Goal: Information Seeking & Learning: Check status

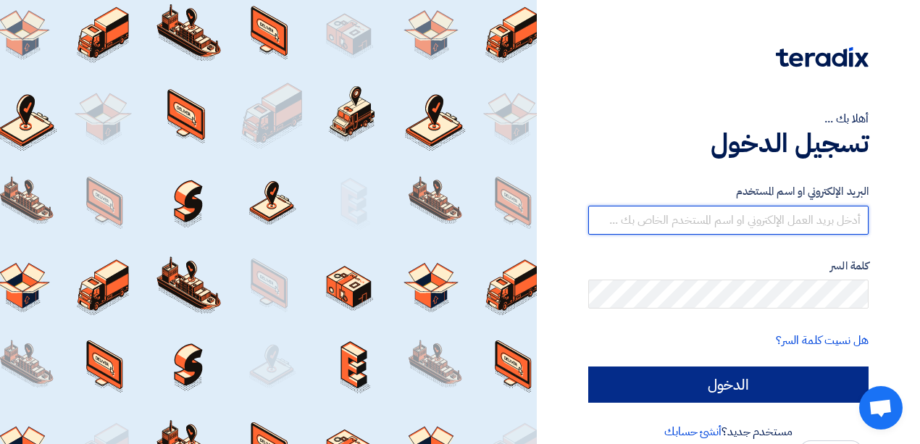
type input "elhegab@hotmail.com"
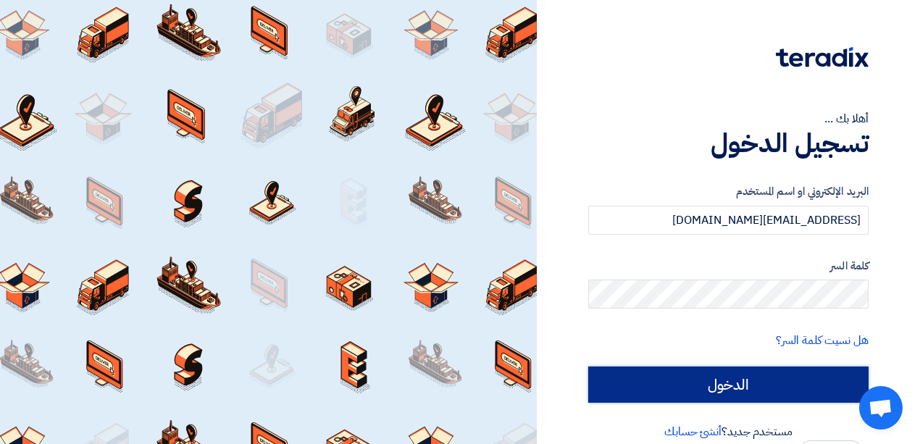
click at [737, 379] on input "الدخول" at bounding box center [728, 384] width 280 height 36
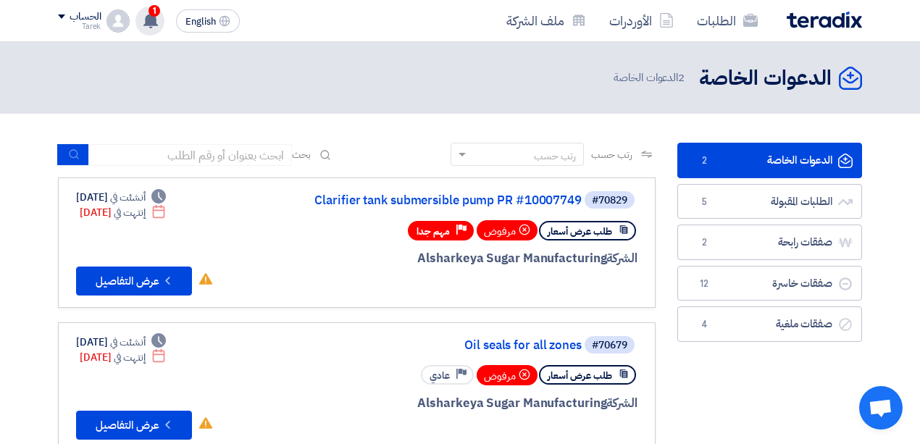
click at [145, 15] on icon at bounding box center [151, 20] width 16 height 16
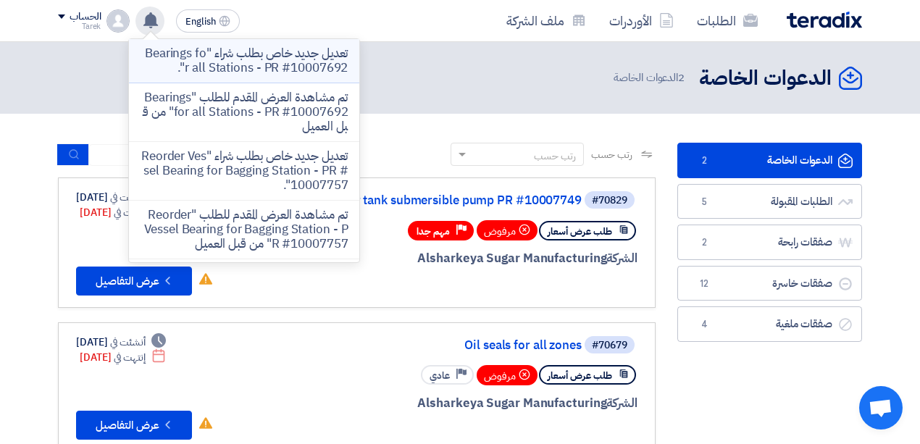
click at [266, 54] on p "تعديل جديد خاص بطلب شراء "Bearings for all Stations - PR #10007692"." at bounding box center [243, 60] width 207 height 29
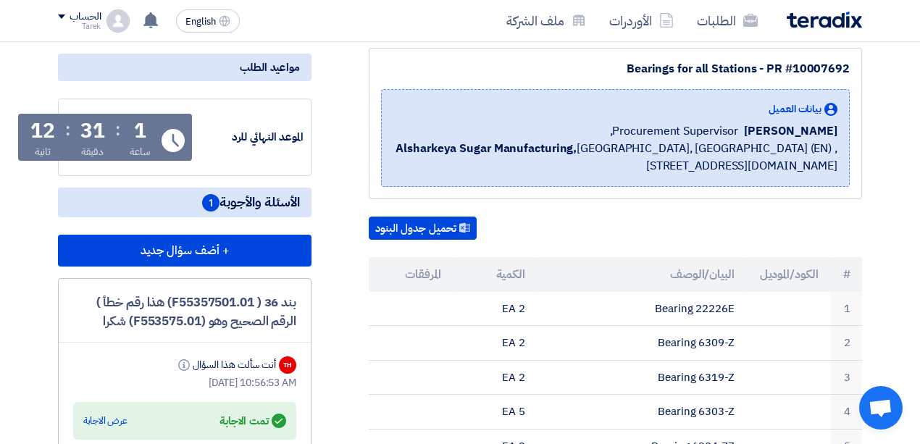
scroll to position [241, 0]
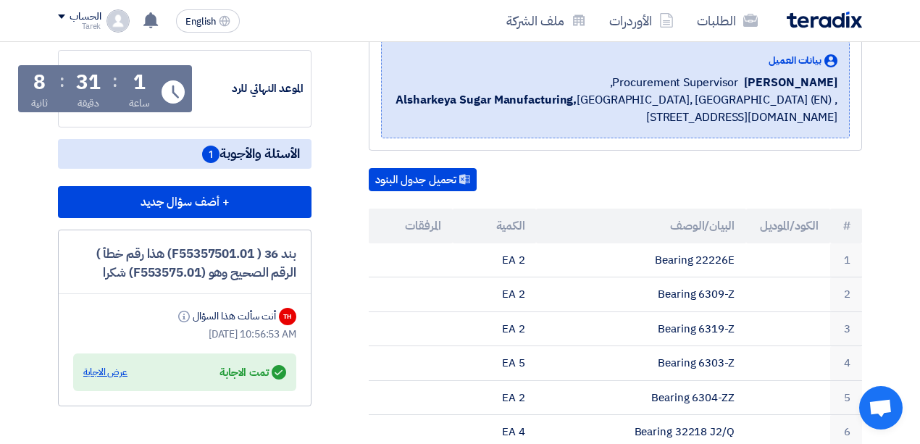
click at [107, 371] on div "عرض الاجابة" at bounding box center [105, 372] width 44 height 14
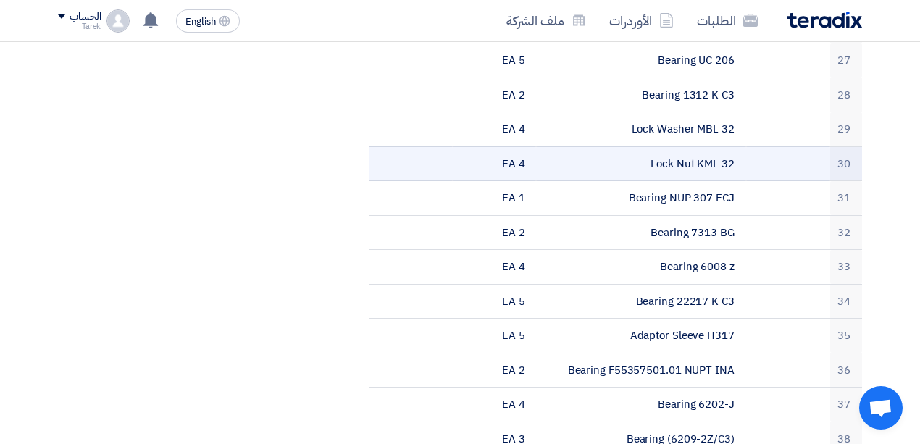
scroll to position [869, 0]
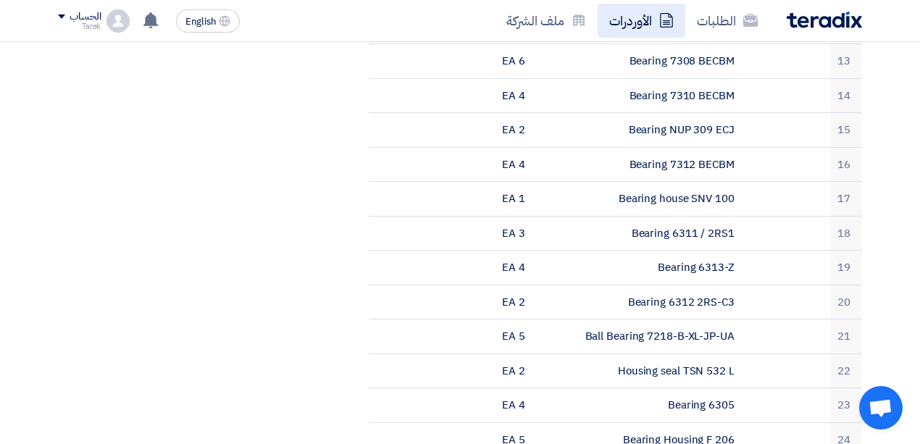
click at [641, 20] on link "الأوردرات" at bounding box center [641, 21] width 88 height 34
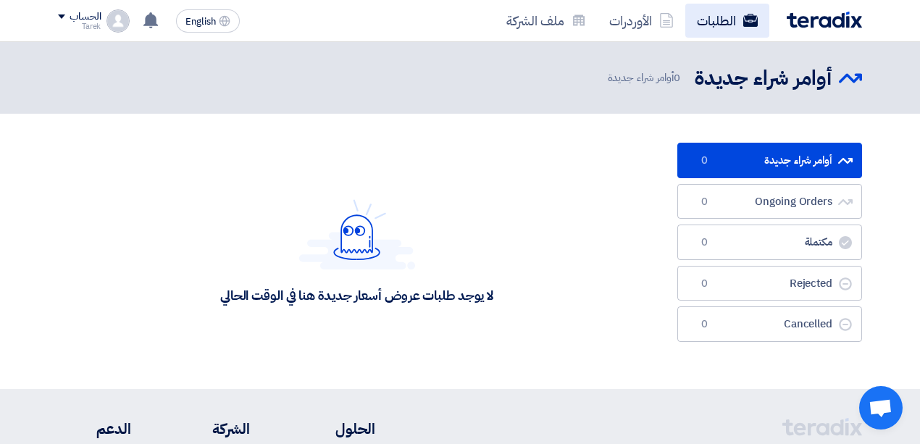
click at [725, 19] on link "الطلبات" at bounding box center [727, 21] width 84 height 34
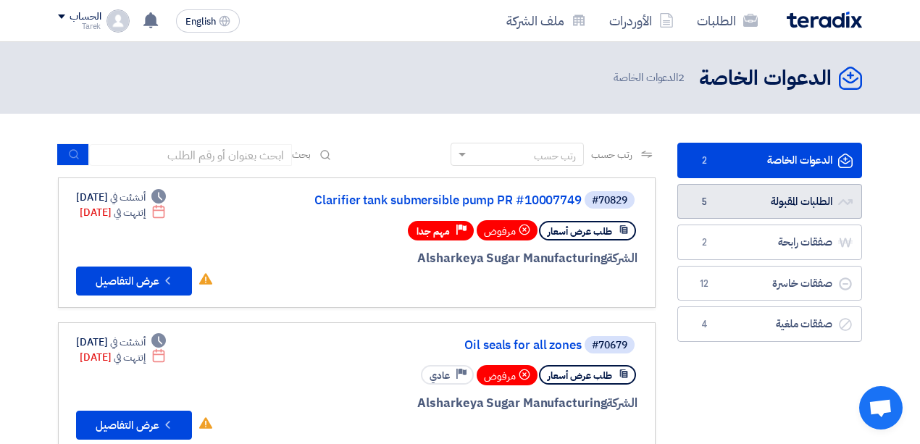
click at [717, 202] on link "الطلبات المقبولة الطلبات المقبولة 5" at bounding box center [769, 201] width 185 height 35
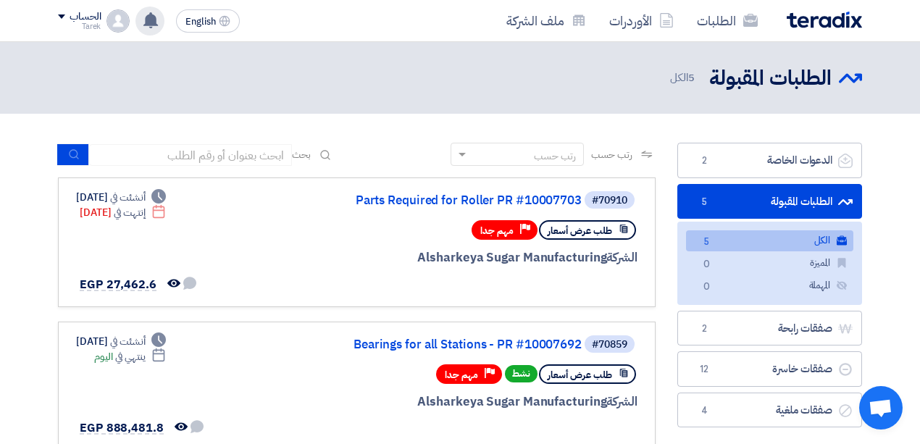
click at [147, 23] on use at bounding box center [150, 20] width 14 height 16
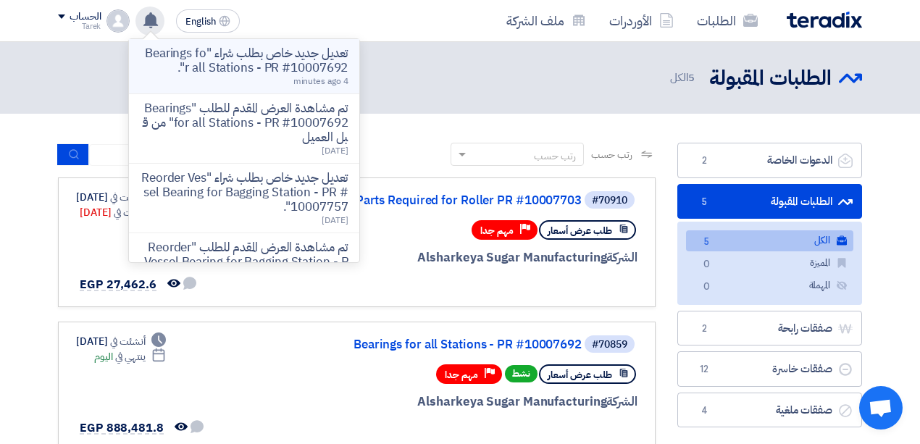
click at [278, 68] on p "تعديل جديد خاص بطلب شراء "Bearings for all Stations - PR #10007692"." at bounding box center [243, 60] width 207 height 29
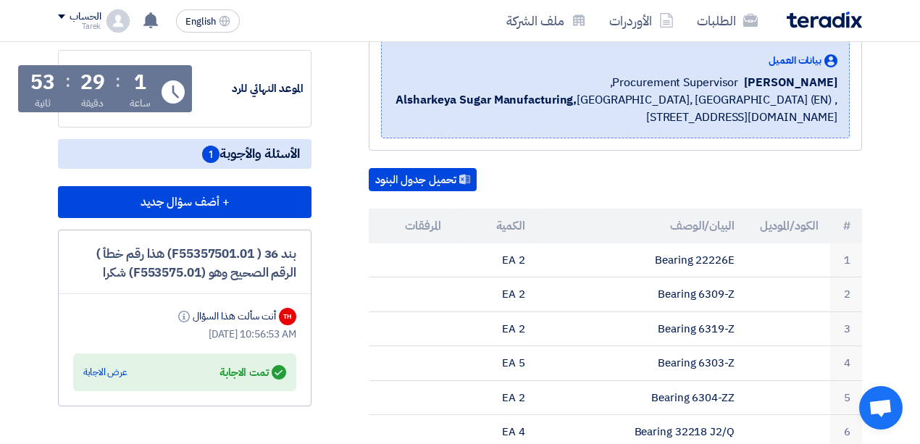
scroll to position [290, 0]
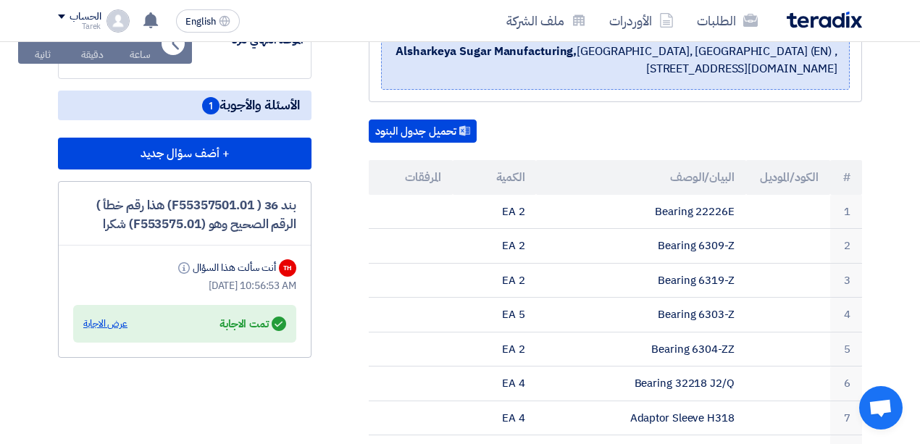
click at [112, 325] on div "عرض الاجابة" at bounding box center [105, 323] width 44 height 14
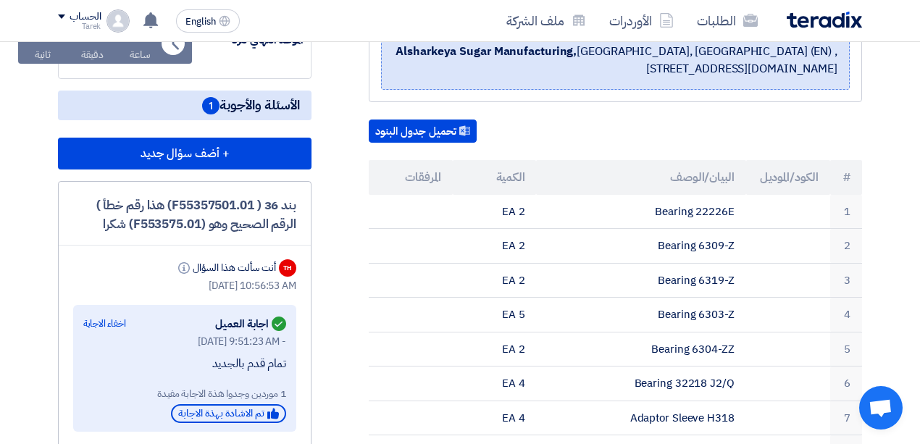
scroll to position [337, 0]
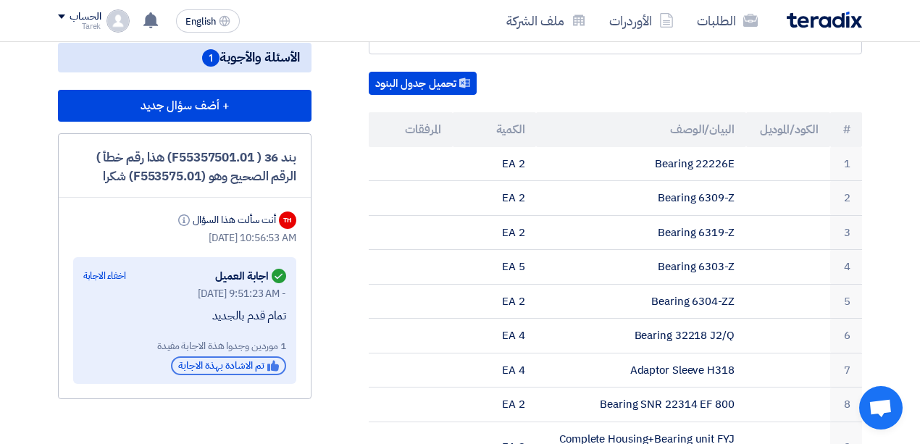
click at [214, 371] on div "Helpful تم الاشادة بهذة الاجابة" at bounding box center [228, 365] width 115 height 19
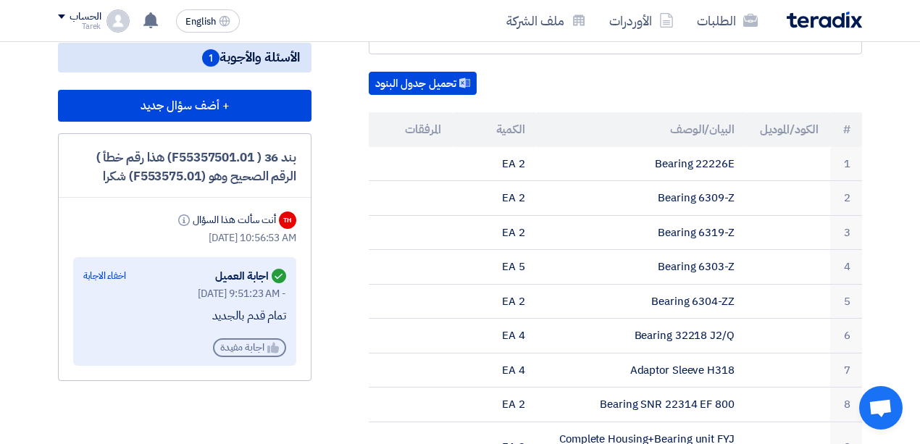
click at [263, 347] on div "Helpful اجابة مفيدة" at bounding box center [249, 347] width 73 height 19
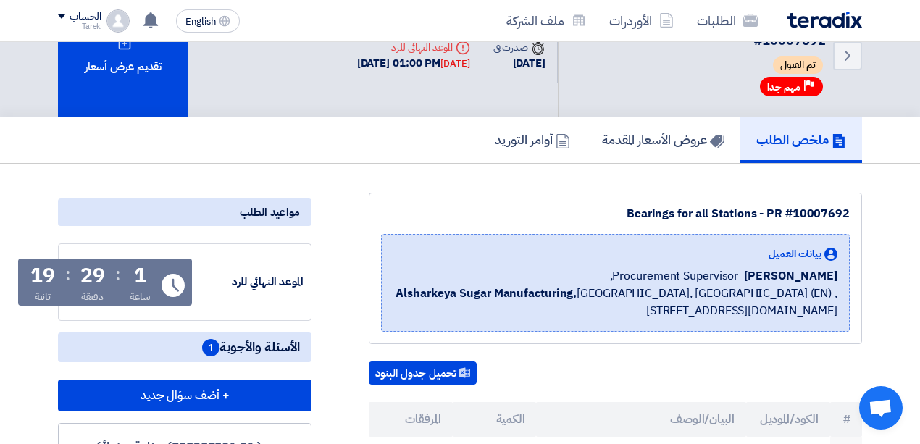
scroll to position [0, 0]
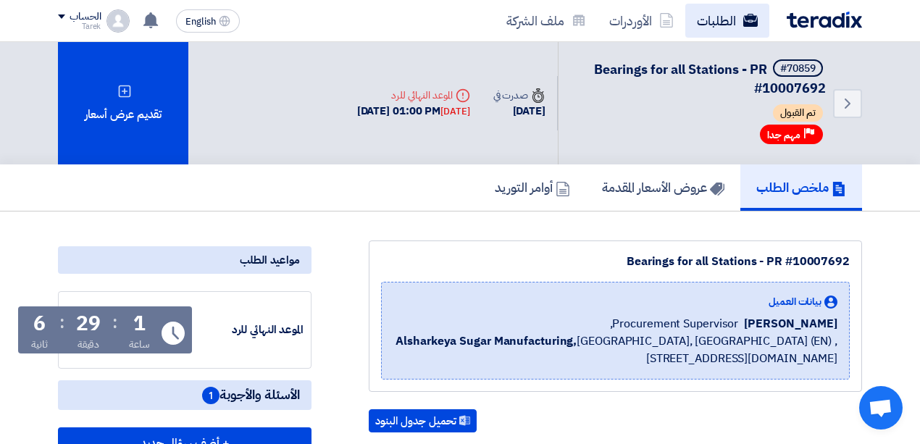
click at [724, 20] on link "الطلبات" at bounding box center [727, 21] width 84 height 34
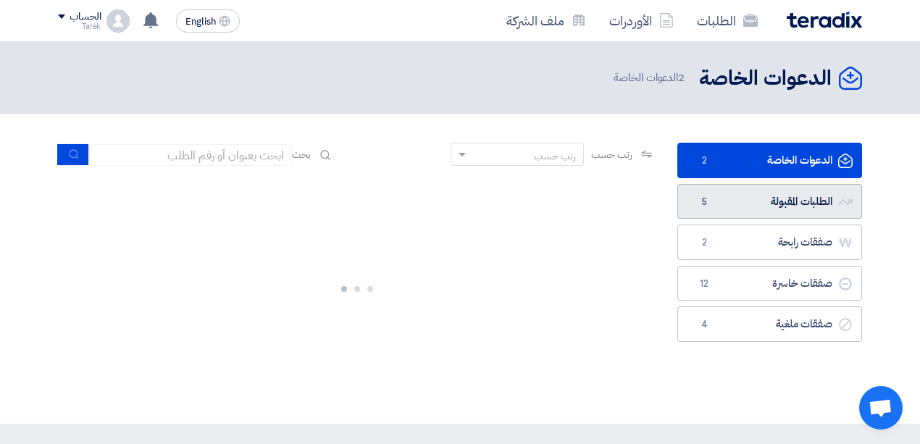
click at [783, 207] on link "الطلبات المقبولة الطلبات المقبولة 5" at bounding box center [769, 201] width 185 height 35
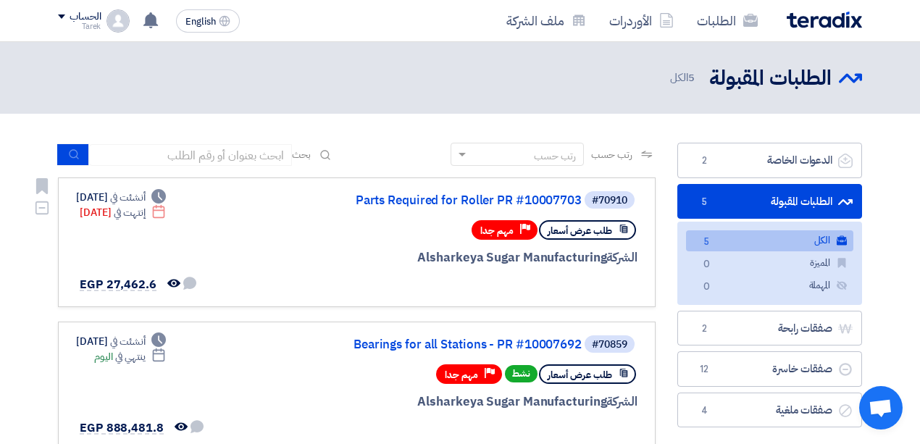
scroll to position [48, 0]
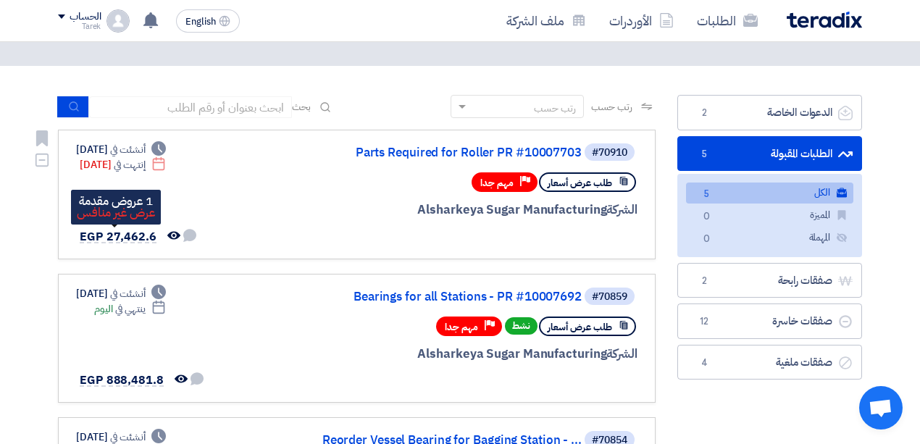
click at [136, 235] on span "EGP 27,462.6" at bounding box center [118, 236] width 77 height 17
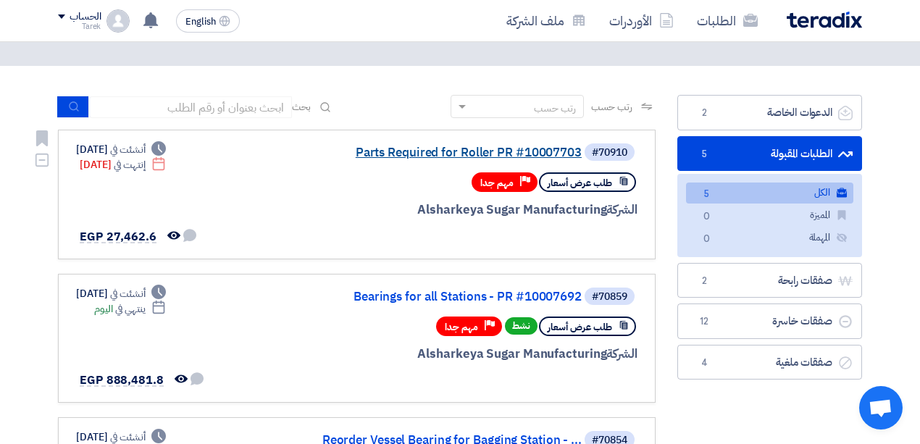
click at [510, 151] on link "Parts Required for Roller PR #10007703" at bounding box center [437, 152] width 290 height 13
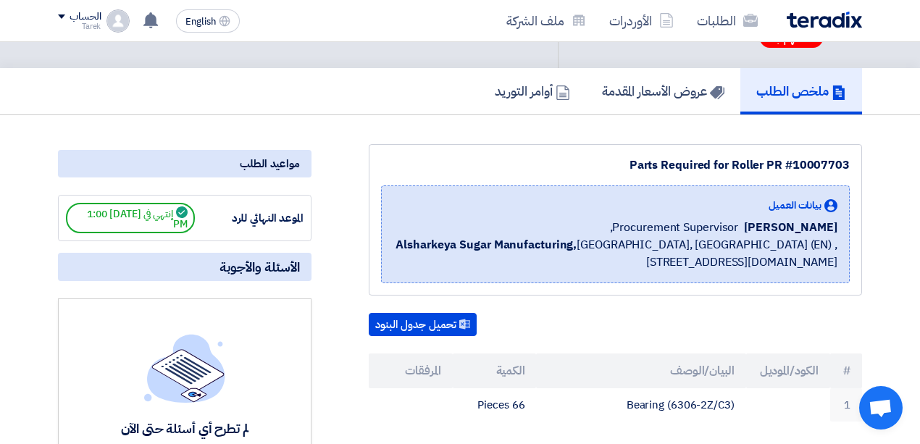
scroll to position [241, 0]
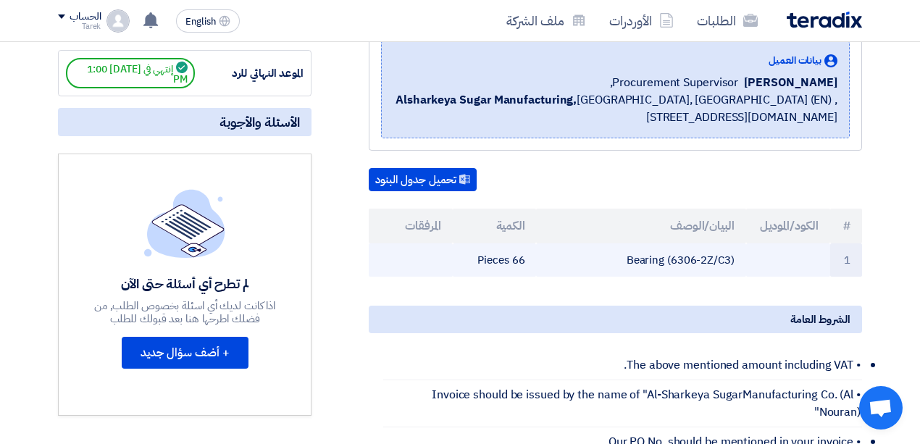
drag, startPoint x: 729, startPoint y: 257, endPoint x: 662, endPoint y: 266, distance: 68.0
click at [662, 266] on td "Bearing (6306-2Z/C3)" at bounding box center [640, 260] width 209 height 34
click at [742, 258] on td "Bearing (6306-2Z/C3)" at bounding box center [640, 260] width 209 height 34
drag, startPoint x: 741, startPoint y: 258, endPoint x: 668, endPoint y: 263, distance: 74.0
click at [668, 263] on td "Bearing (6306-2Z/C3)" at bounding box center [640, 260] width 209 height 34
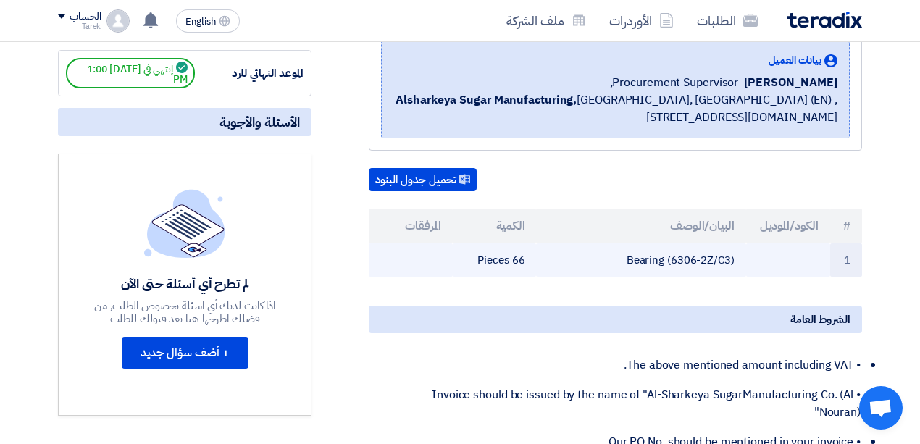
click at [588, 272] on td "Bearing (6306-2Z/C3)" at bounding box center [640, 260] width 209 height 34
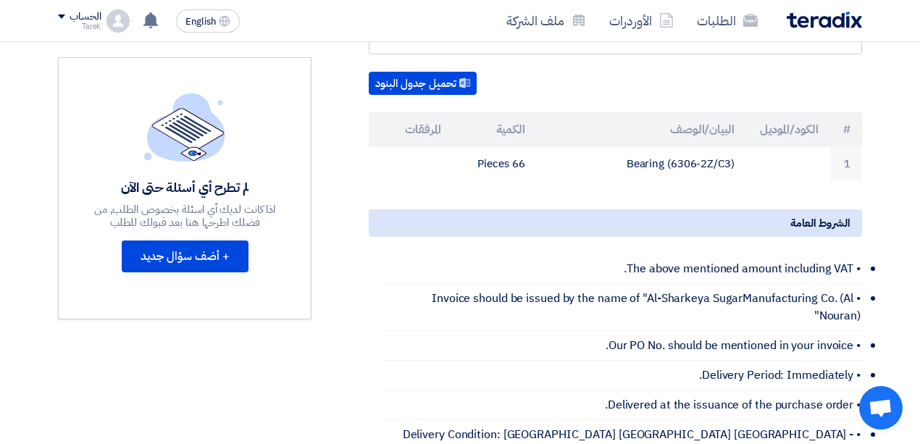
scroll to position [0, 0]
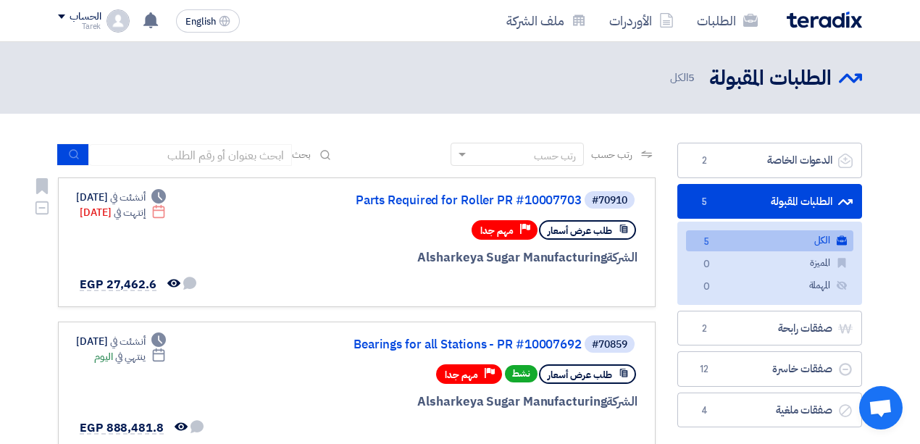
scroll to position [48, 0]
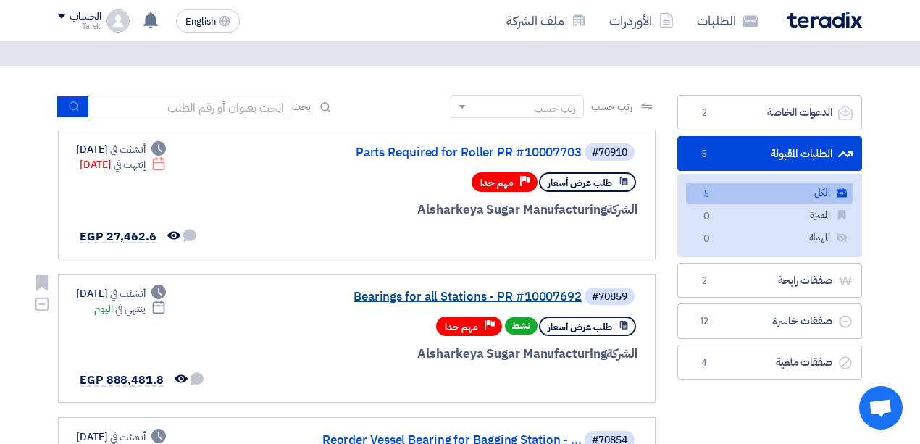
click at [449, 294] on link "Bearings for all Stations - PR #10007692" at bounding box center [437, 296] width 290 height 13
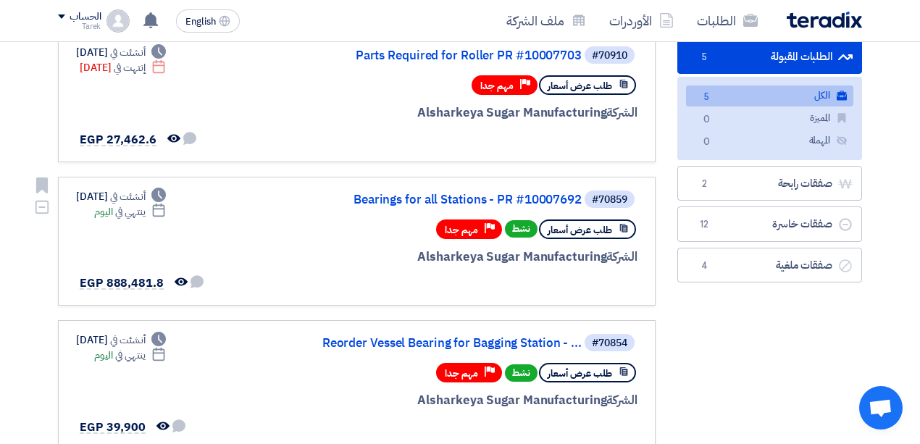
scroll to position [193, 0]
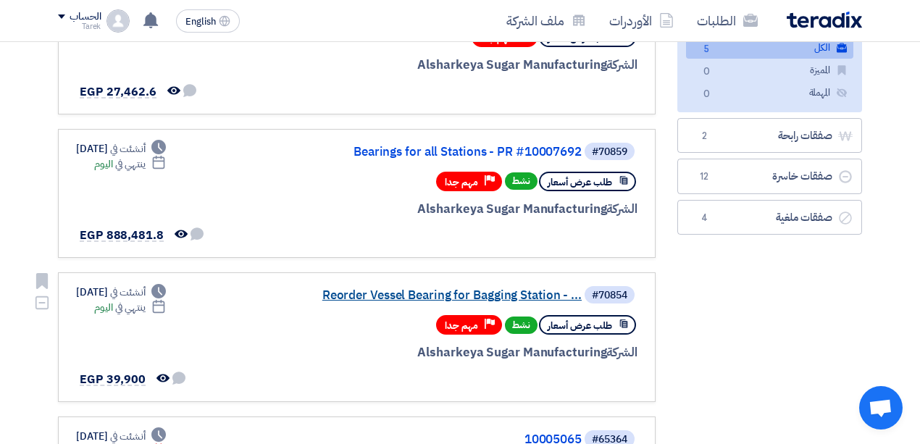
click at [469, 291] on link "Reorder Vessel Bearing for Bagging Station - ..." at bounding box center [437, 295] width 290 height 13
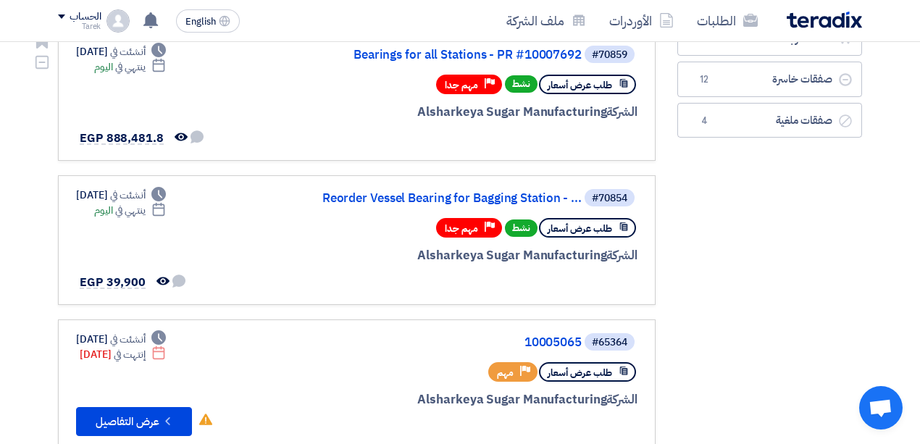
scroll to position [434, 0]
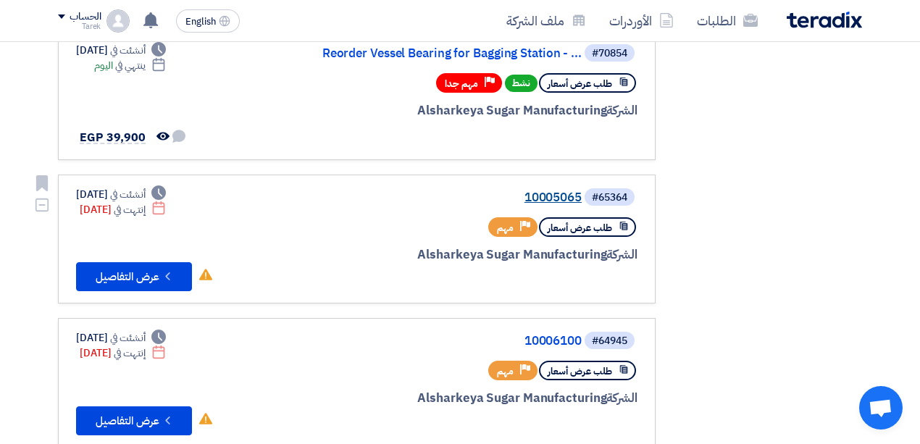
click at [540, 197] on link "10005065" at bounding box center [437, 197] width 290 height 13
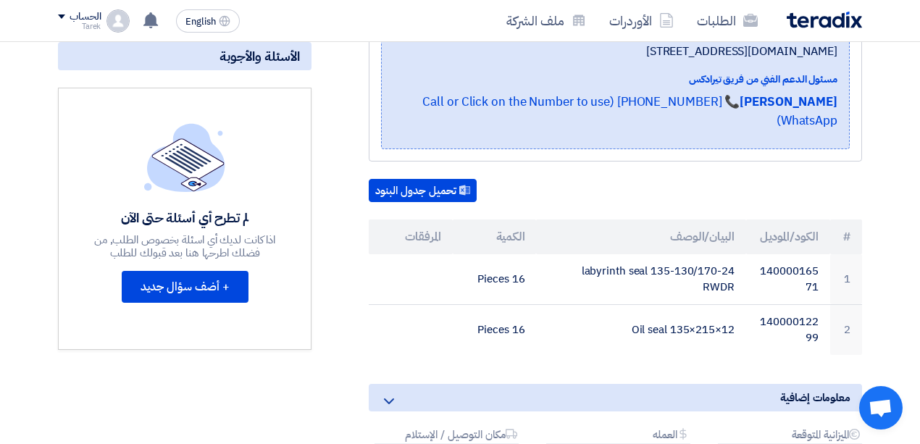
scroll to position [241, 0]
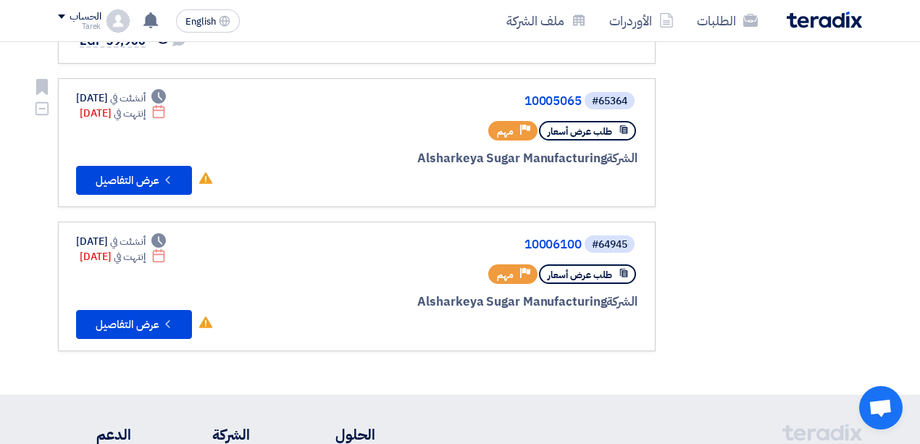
scroll to position [193, 0]
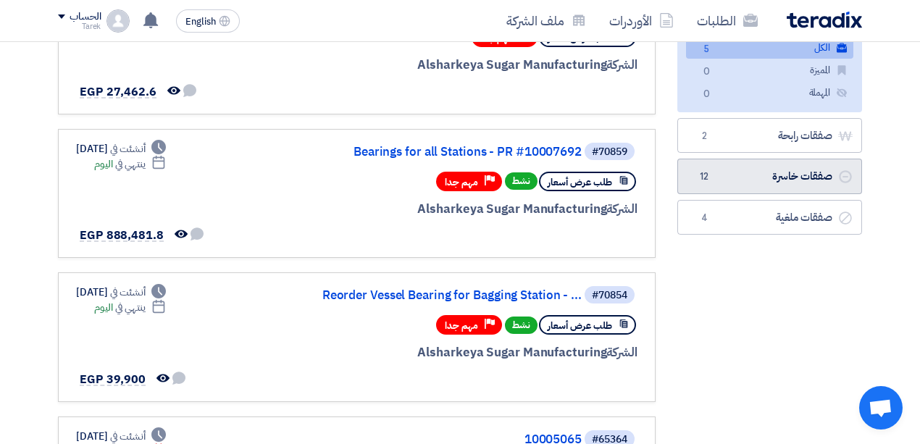
click at [784, 182] on link "صفقات خاسرة صفقات خاسرة 12" at bounding box center [769, 176] width 185 height 35
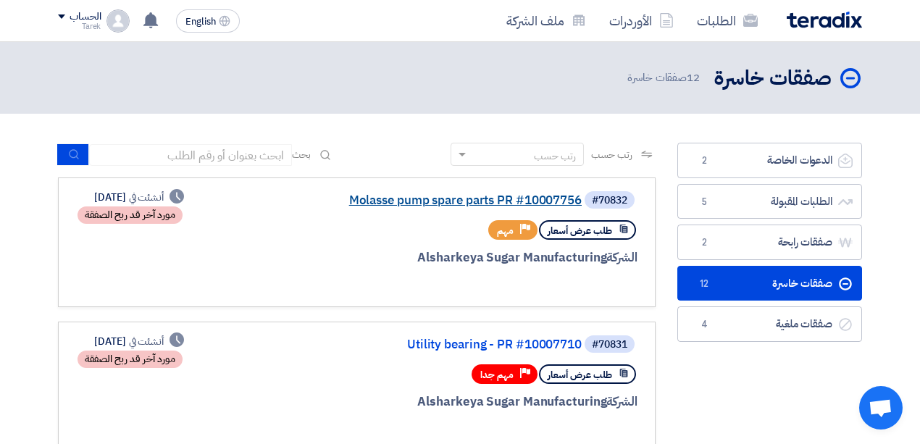
click at [432, 203] on link "Molasse pump spare parts PR #10007756" at bounding box center [437, 200] width 290 height 13
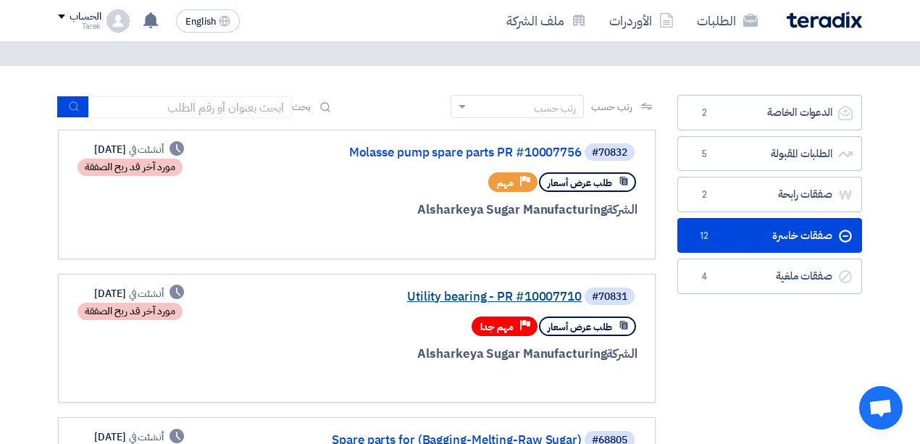
click at [485, 290] on link "Utility bearing - PR #10007710" at bounding box center [437, 296] width 290 height 13
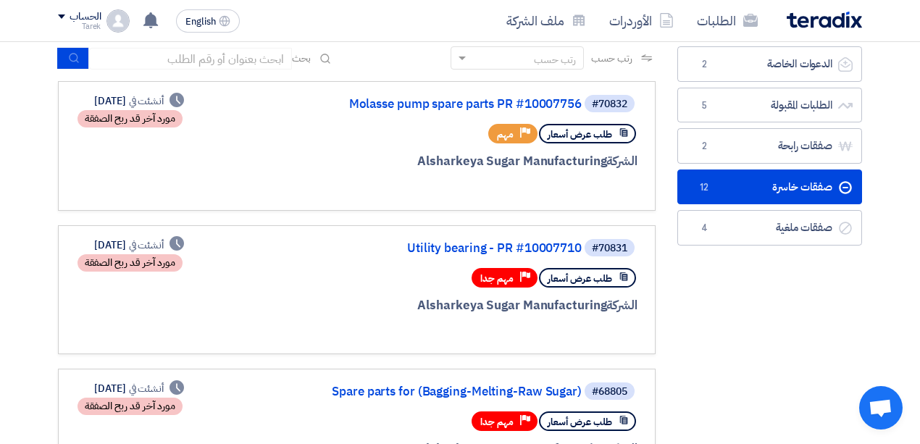
scroll to position [193, 0]
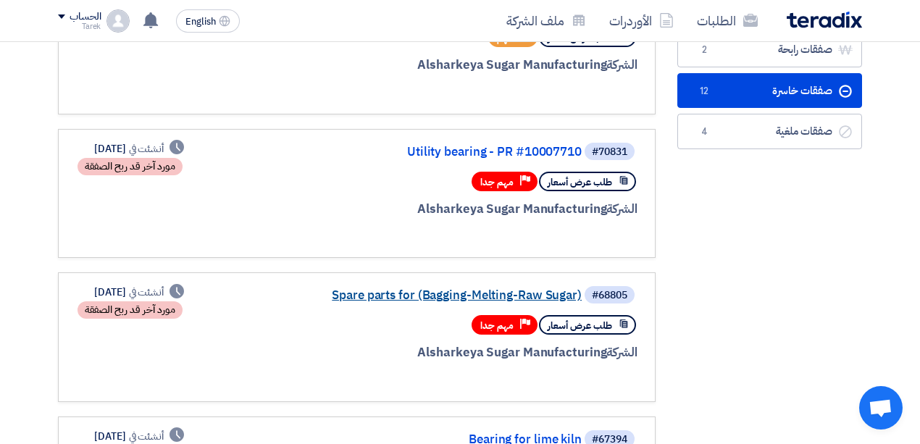
click at [505, 298] on link "Spare parts for (Bagging-Melting-Raw Sugar)" at bounding box center [437, 295] width 290 height 13
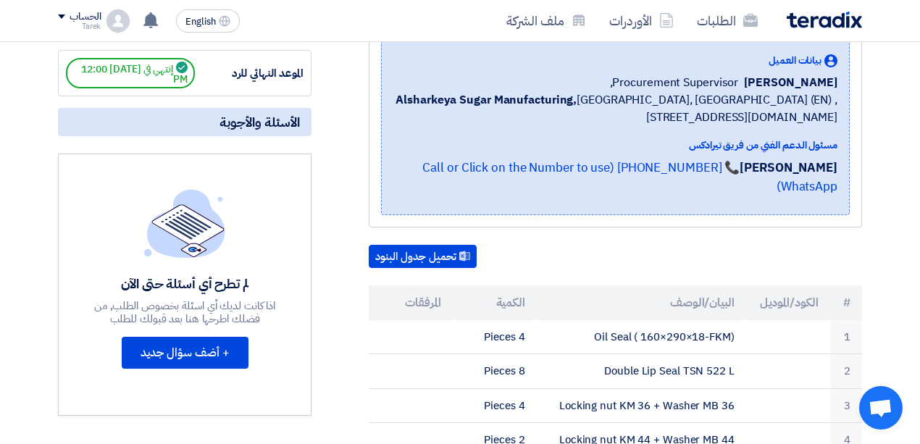
scroll to position [337, 0]
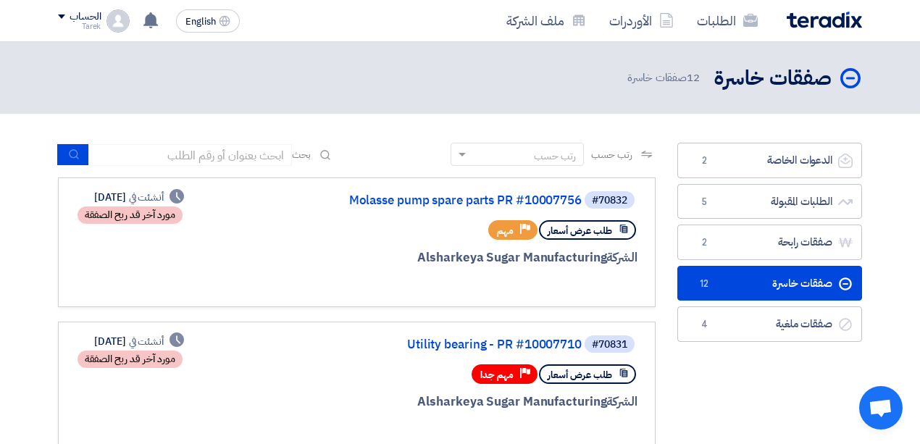
scroll to position [96, 0]
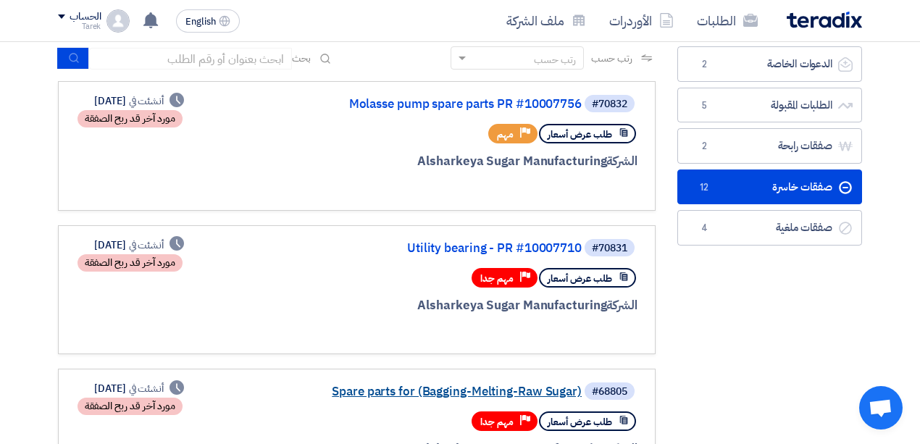
click at [460, 391] on link "Spare parts for (Bagging-Melting-Raw Sugar)" at bounding box center [437, 391] width 290 height 13
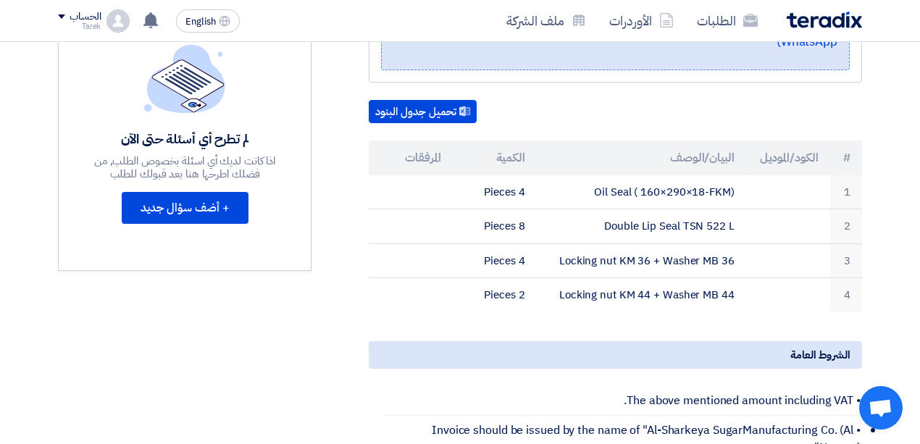
scroll to position [434, 0]
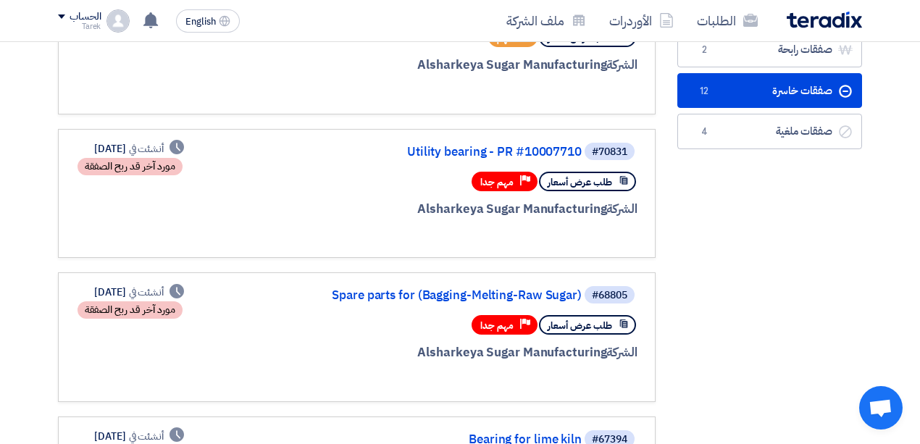
scroll to position [290, 0]
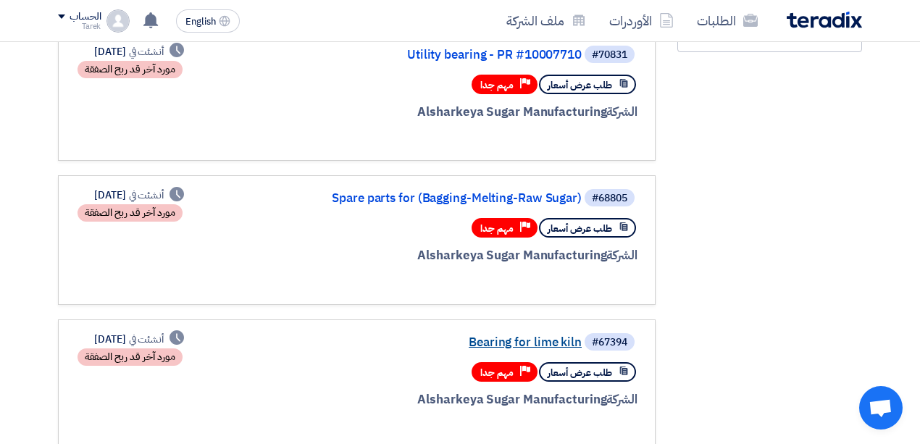
click at [508, 337] on link "Bearing for lime kiln" at bounding box center [437, 342] width 290 height 13
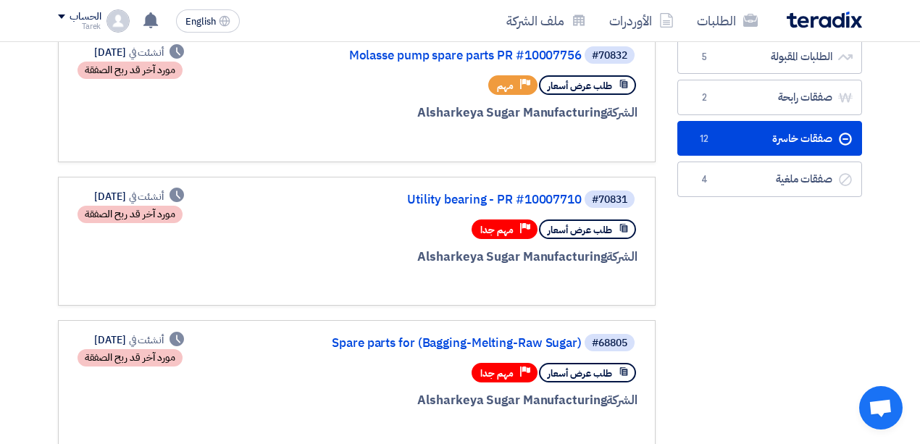
scroll to position [96, 0]
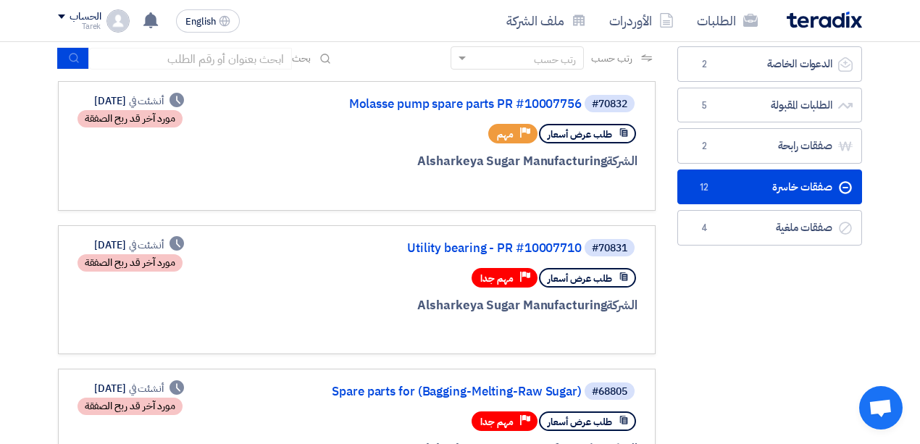
drag, startPoint x: 277, startPoint y: 146, endPoint x: 237, endPoint y: 147, distance: 39.1
click at [237, 147] on div "#70832 Molasse pump spare parts PR #10007756 طلب عرض أسعار Priority مهم الشركة …" at bounding box center [356, 145] width 561 height 105
click at [390, 104] on link "Molasse pump spare parts PR #10007756" at bounding box center [437, 104] width 290 height 13
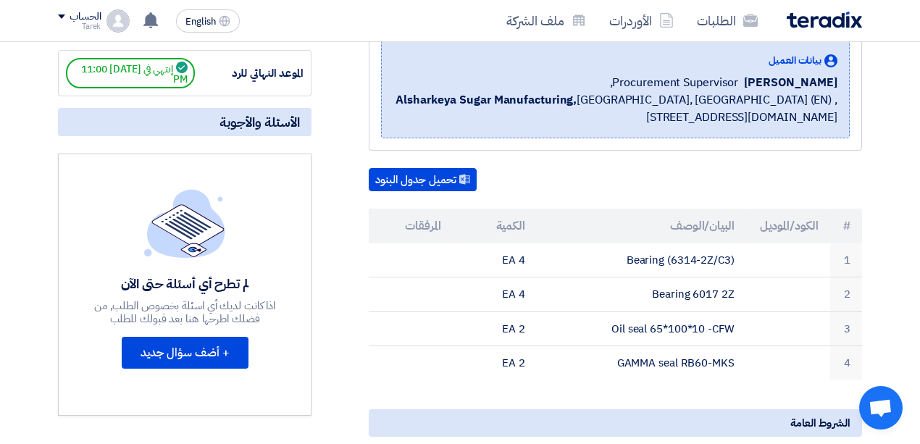
scroll to position [290, 0]
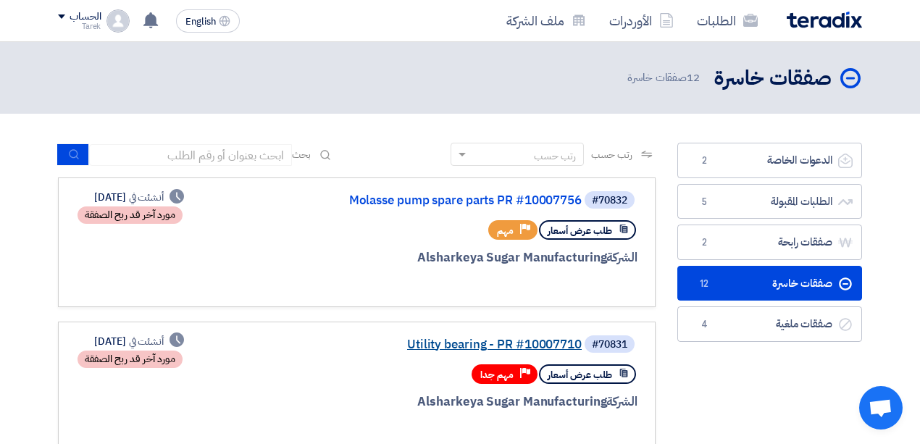
click at [479, 345] on link "Utility bearing - PR #10007710" at bounding box center [437, 344] width 290 height 13
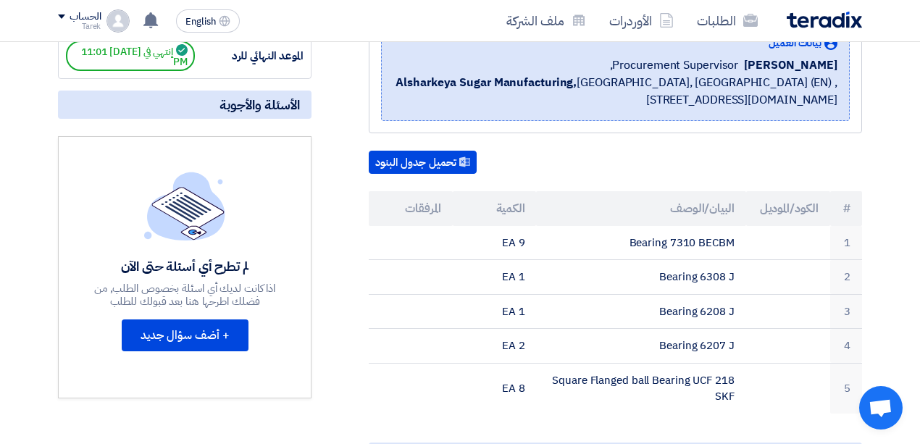
scroll to position [290, 0]
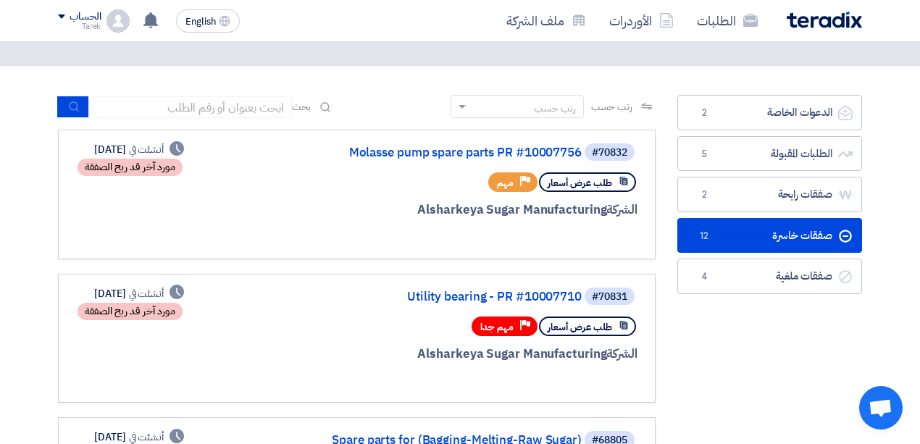
scroll to position [96, 0]
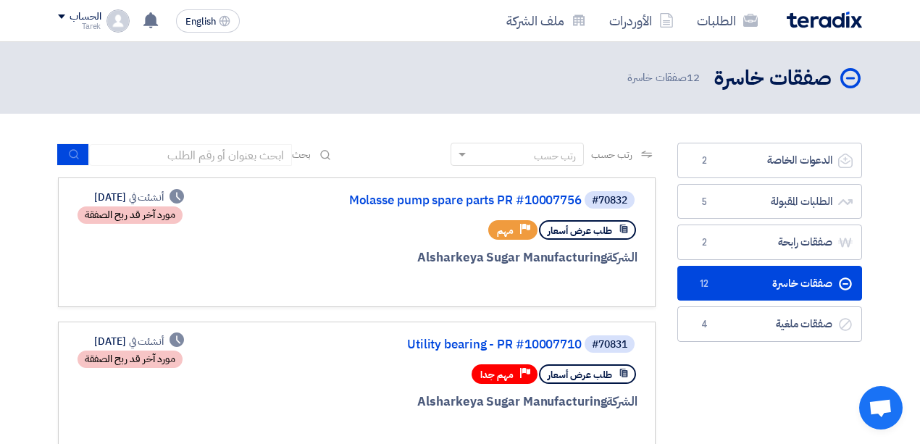
scroll to position [96, 0]
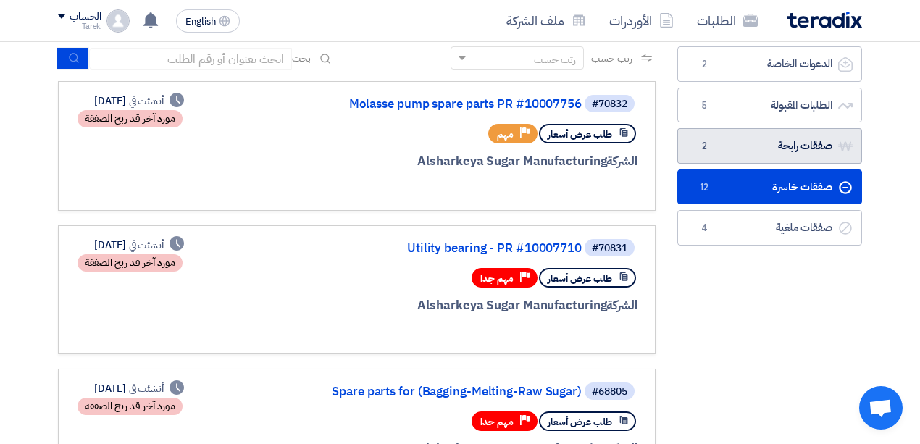
click at [750, 147] on link "صفقات رابحة صفقات رابحة 2" at bounding box center [769, 145] width 185 height 35
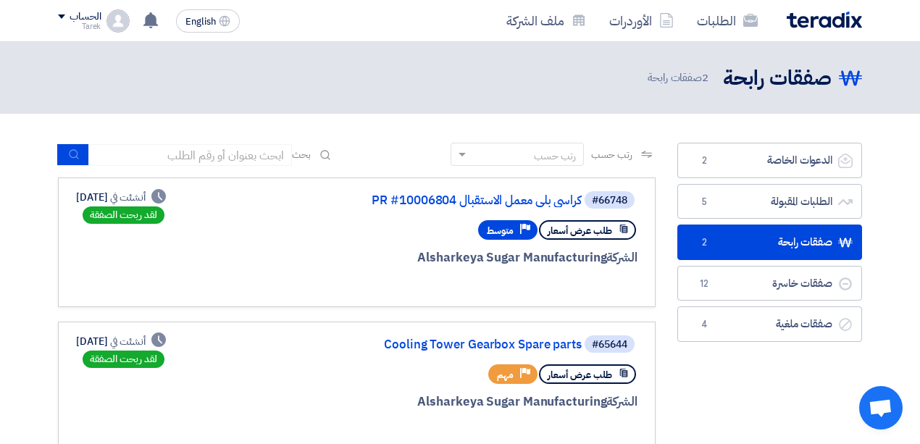
drag, startPoint x: 0, startPoint y: 0, endPoint x: 26, endPoint y: 246, distance: 247.5
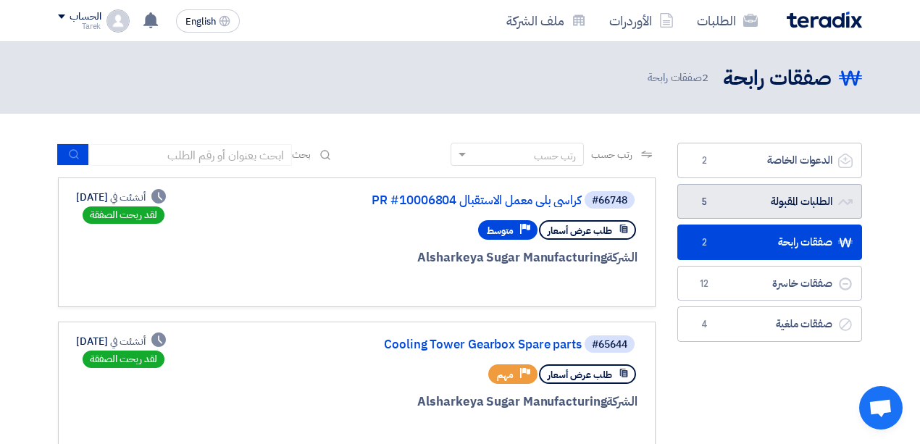
click at [740, 208] on link "الطلبات المقبولة الطلبات المقبولة 5" at bounding box center [769, 201] width 185 height 35
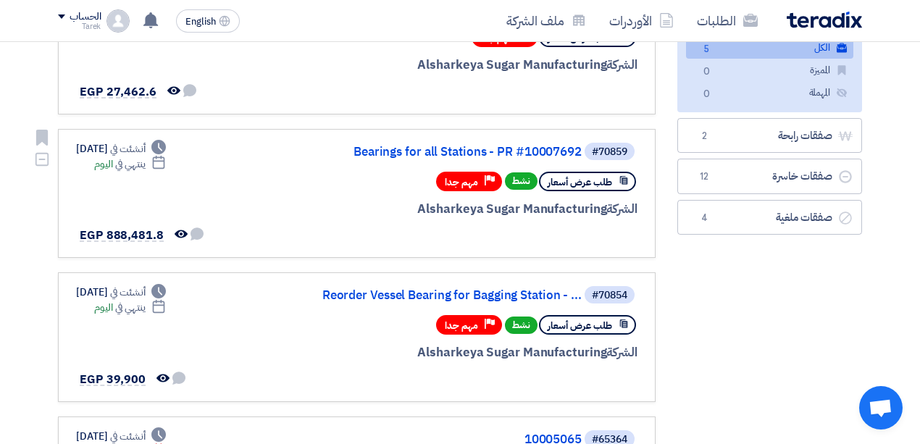
scroll to position [96, 0]
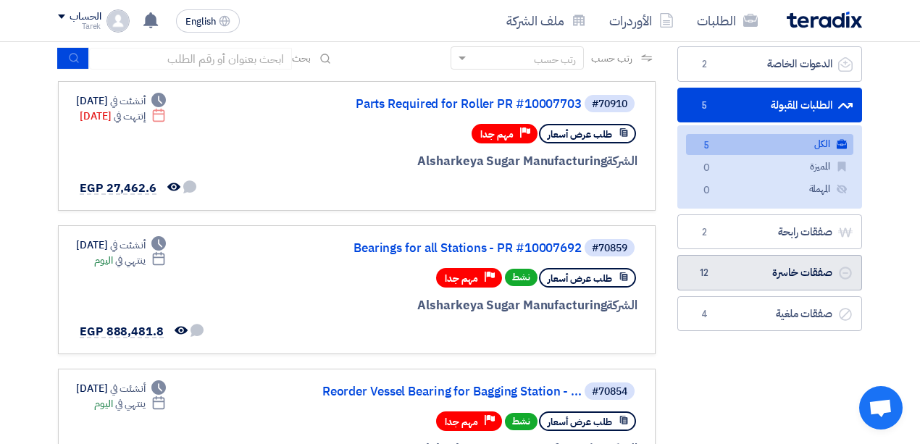
click at [776, 263] on link "صفقات خاسرة صفقات خاسرة 12" at bounding box center [769, 272] width 185 height 35
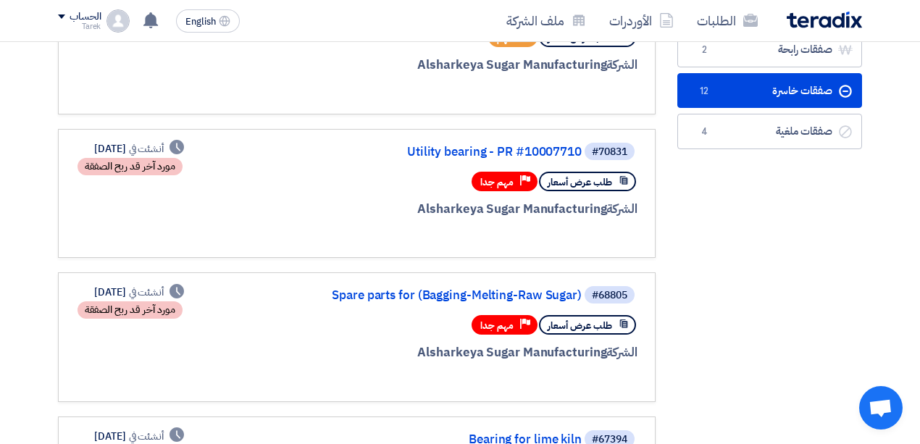
scroll to position [96, 0]
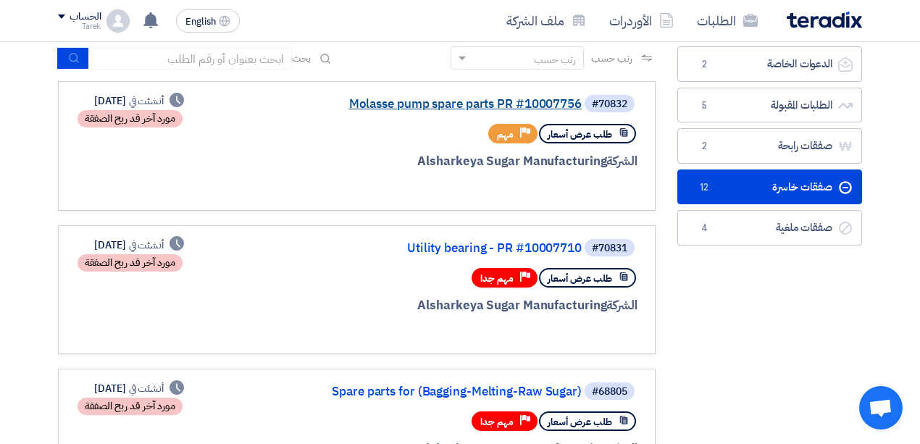
click at [511, 104] on link "Molasse pump spare parts PR #10007756" at bounding box center [437, 104] width 290 height 13
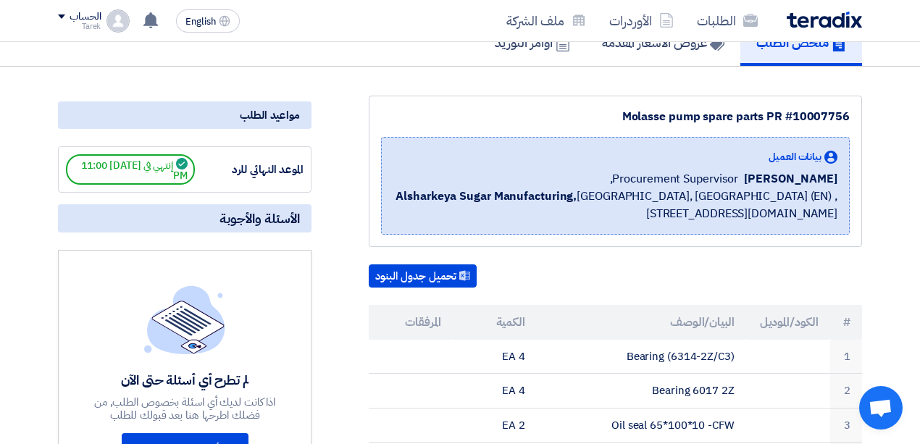
scroll to position [193, 0]
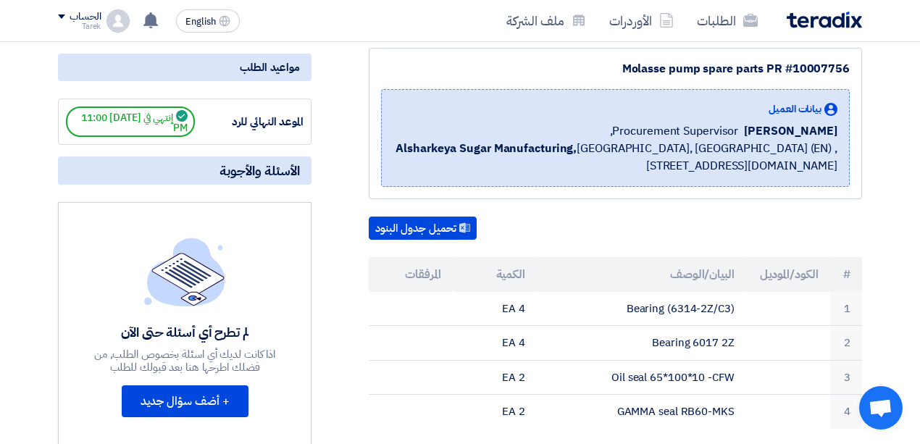
drag, startPoint x: 9, startPoint y: 173, endPoint x: 33, endPoint y: 104, distance: 73.5
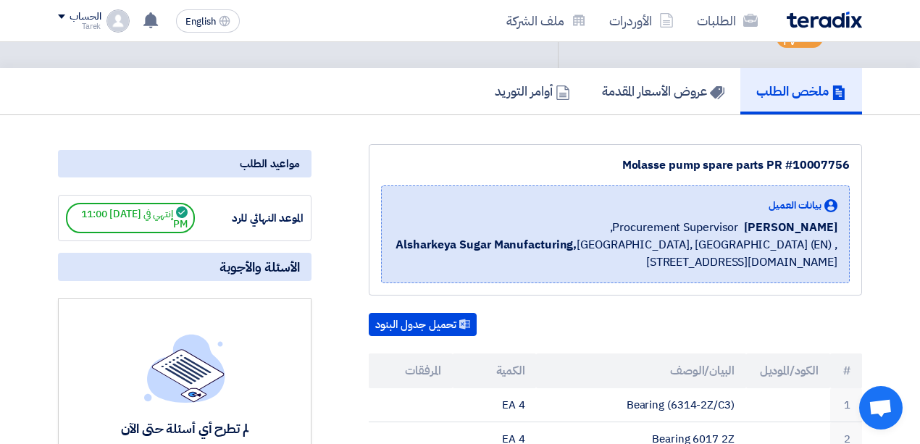
scroll to position [0, 0]
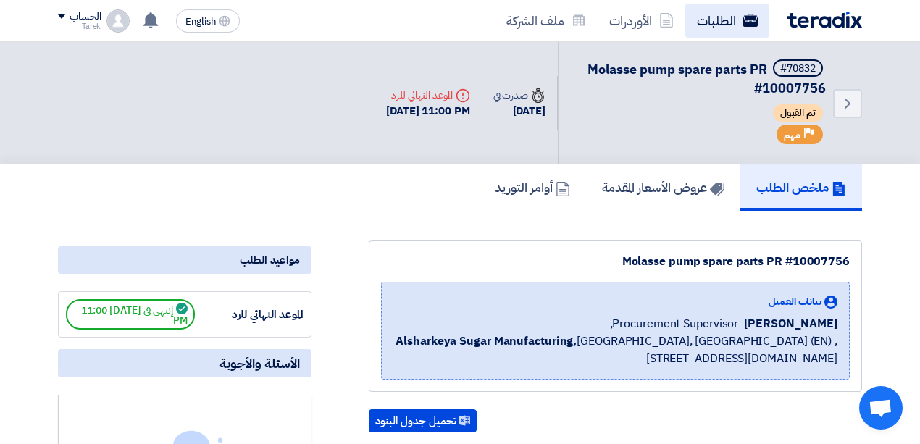
click at [724, 30] on link "الطلبات" at bounding box center [727, 21] width 84 height 34
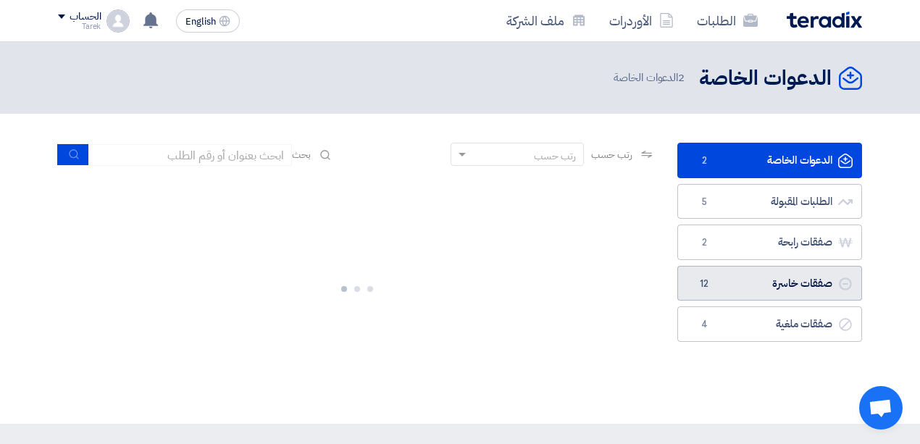
click at [734, 277] on link "صفقات خاسرة صفقات خاسرة 12" at bounding box center [769, 283] width 185 height 35
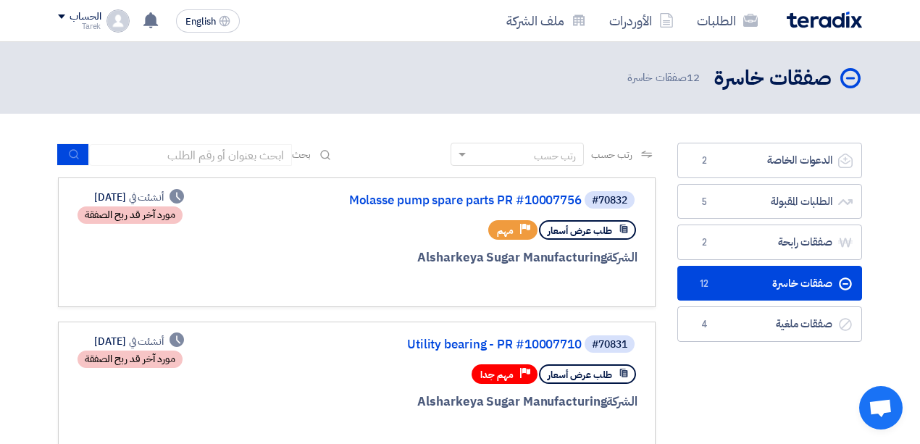
scroll to position [96, 0]
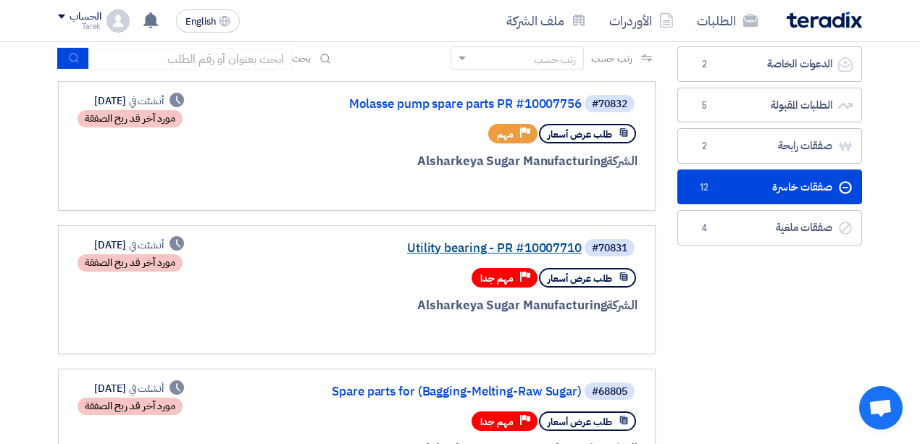
click at [516, 245] on link "Utility bearing - PR #10007710" at bounding box center [437, 248] width 290 height 13
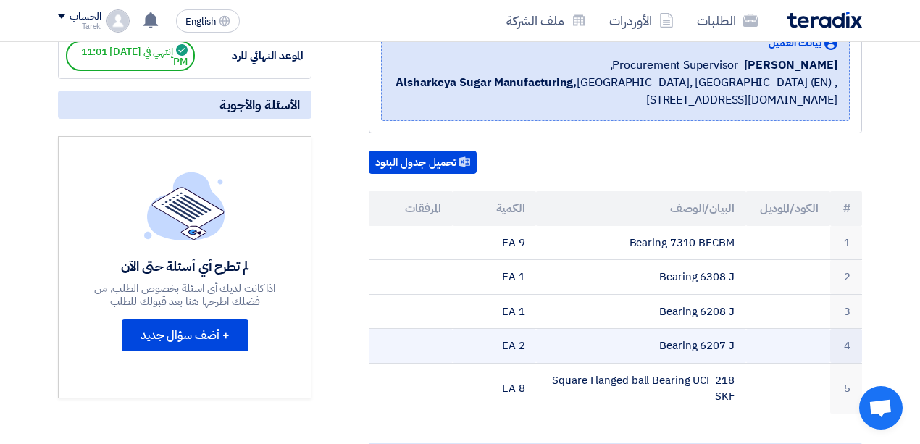
scroll to position [290, 0]
